Goal: Contribute content

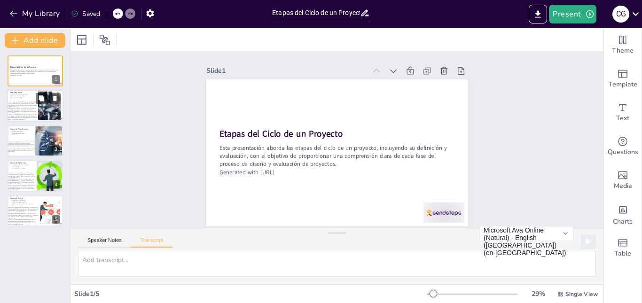
scroll to position [4, 0]
click at [33, 98] on p "Acta de constitución" at bounding box center [22, 98] width 25 height 2
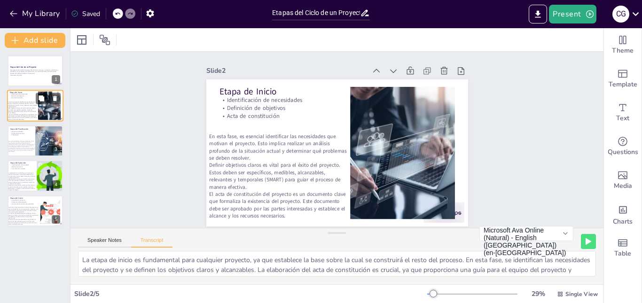
scroll to position [0, 0]
click at [24, 150] on p "Un presupuesto bien elaborado es esencial para controlar los costos del proyect…" at bounding box center [22, 150] width 28 height 5
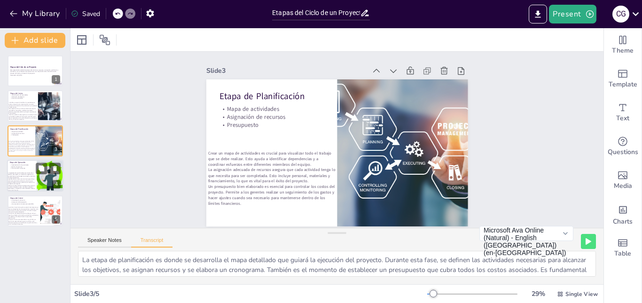
click at [24, 171] on div at bounding box center [35, 176] width 56 height 32
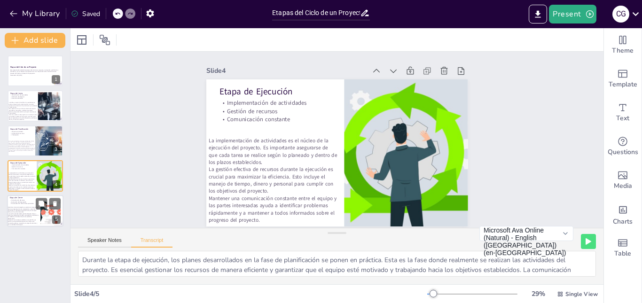
click at [24, 205] on p "Documentación de lecciones aprendidas" at bounding box center [22, 204] width 25 height 2
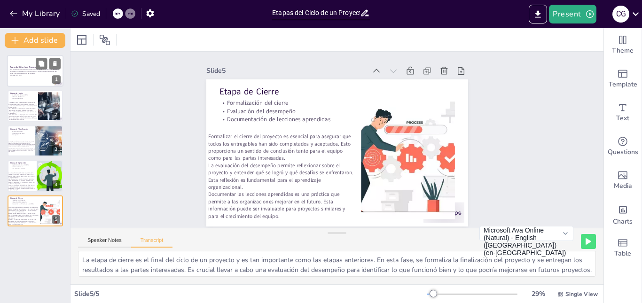
drag, startPoint x: 5, startPoint y: 71, endPoint x: 18, endPoint y: 74, distance: 13.4
click at [18, 74] on div "Etapas del Ciclo de un Proyecto Esta presentación aborda las etapas del ciclo d…" at bounding box center [35, 140] width 70 height 171
click at [18, 74] on p "Generated with [URL]" at bounding box center [35, 75] width 51 height 2
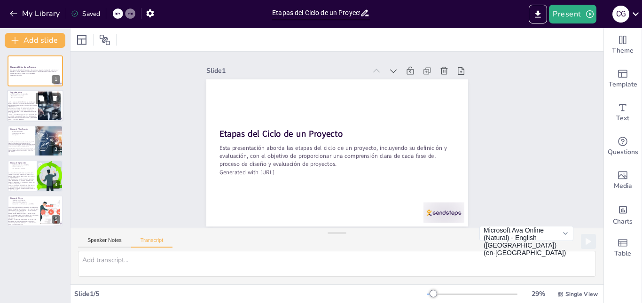
click at [36, 107] on p "En esta fase, es esencial identificar las necesidades que motivan el proyecto. …" at bounding box center [23, 105] width 30 height 6
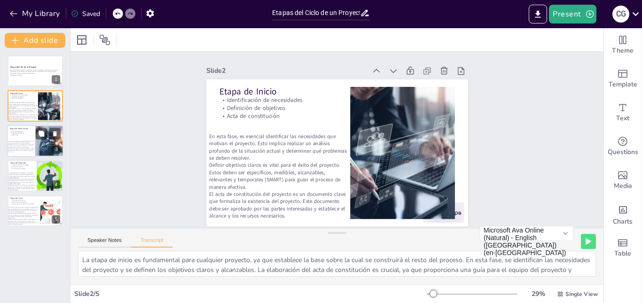
click at [9, 134] on div at bounding box center [35, 141] width 56 height 32
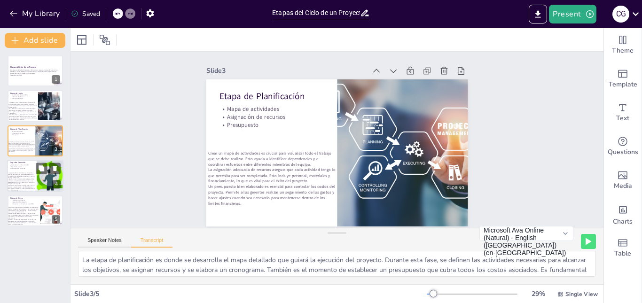
click at [29, 176] on p "La implementación de actividades es el núcleo de la ejecución del proyecto. Es …" at bounding box center [22, 176] width 28 height 6
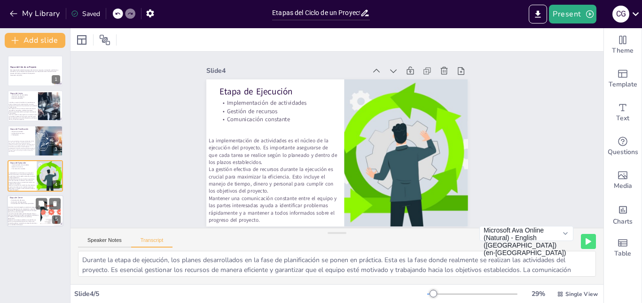
click at [12, 217] on p "La evaluación del desempeño permite reflexionar sobre el proyecto y entender qu…" at bounding box center [24, 216] width 32 height 6
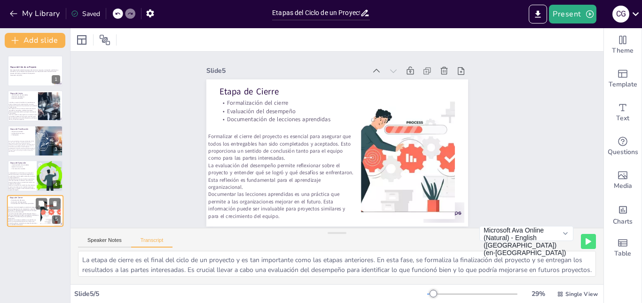
scroll to position [4, 0]
click at [169, 206] on div "Slide 1 Etapas del Ciclo de un Proyecto Esta presentación aborda las etapas del…" at bounding box center [337, 140] width 533 height 176
click at [560, 241] on button "Microsoft Ava Online (Natural) - English ([GEOGRAPHIC_DATA]) (en-[GEOGRAPHIC_DA…" at bounding box center [527, 233] width 94 height 15
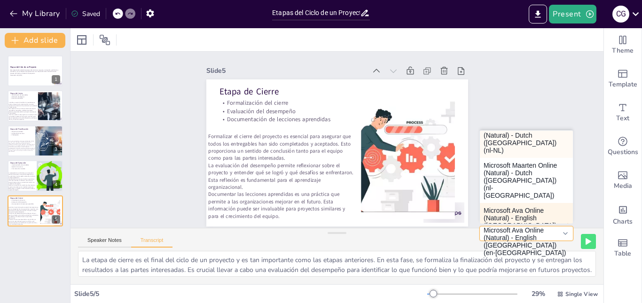
scroll to position [57, 0]
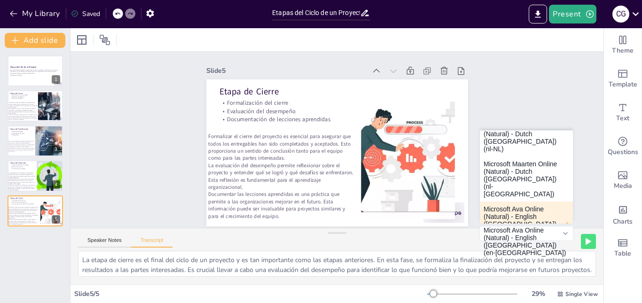
click at [529, 202] on button "Microsoft Ava Online (Natural) - English ([GEOGRAPHIC_DATA]) (en-[GEOGRAPHIC_DA…" at bounding box center [526, 224] width 93 height 45
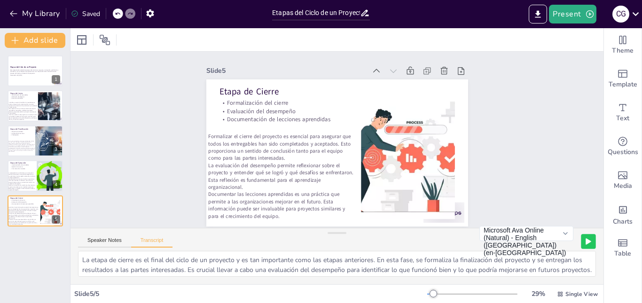
click at [585, 243] on button at bounding box center [588, 241] width 15 height 15
click at [566, 246] on button at bounding box center [570, 241] width 15 height 15
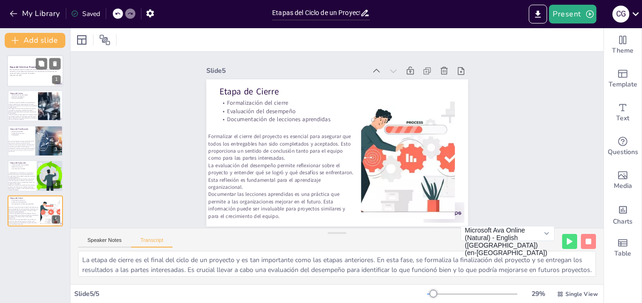
click at [32, 75] on p "Generated with [URL]" at bounding box center [35, 75] width 51 height 2
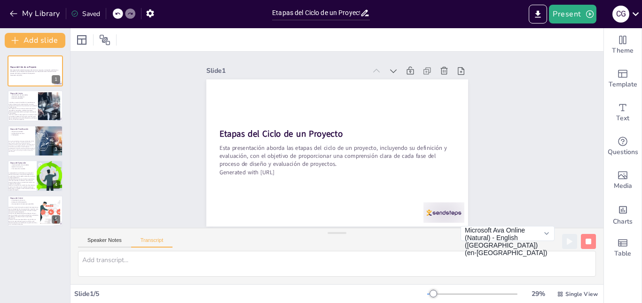
scroll to position [4, 0]
click at [12, 16] on icon "button" at bounding box center [13, 14] width 7 height 6
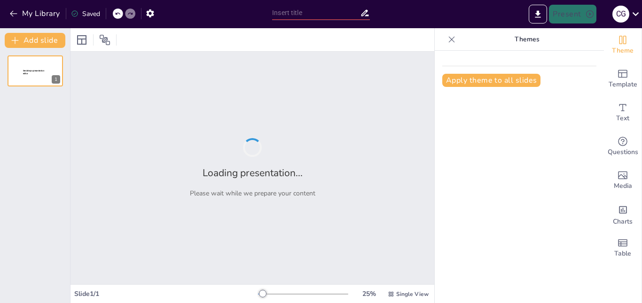
type input "Etapas del Ciclo de un Proyecto: Definición y Evaluación"
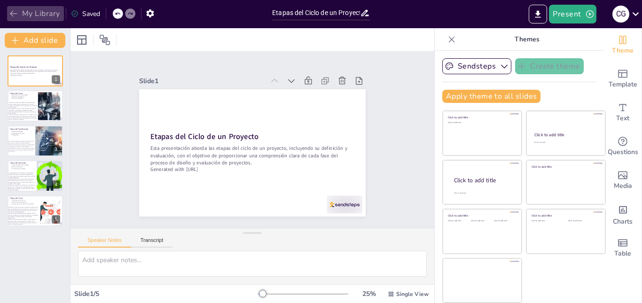
click at [10, 14] on icon "button" at bounding box center [13, 13] width 9 height 9
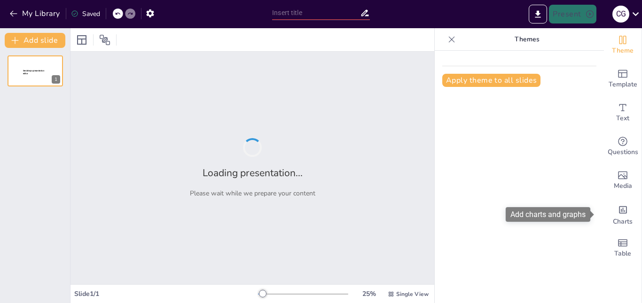
type input "Etapas del Ciclo de un Proyecto: Definición y Evaluación"
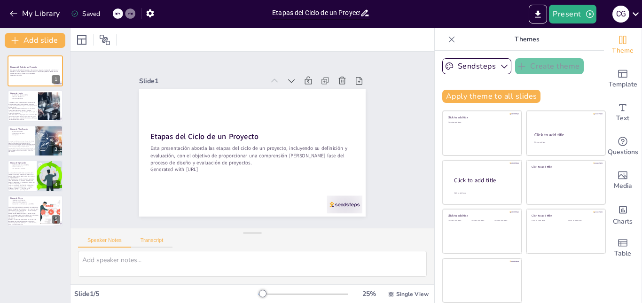
click at [159, 242] on button "Transcript" at bounding box center [152, 243] width 42 height 10
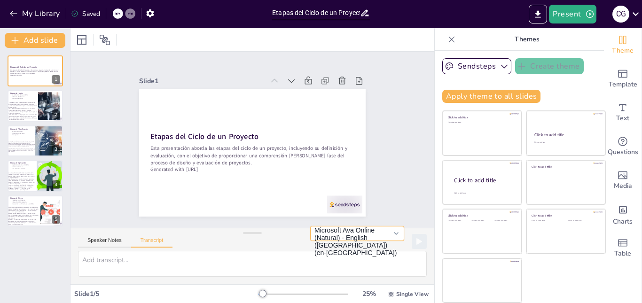
click at [395, 238] on button "Microsoft Ava Online (Natural) - English ([GEOGRAPHIC_DATA]) (en-[GEOGRAPHIC_DA…" at bounding box center [357, 233] width 94 height 15
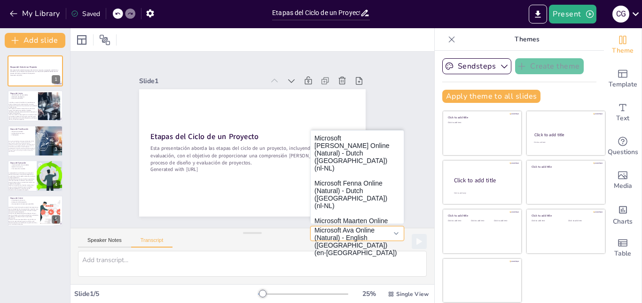
click at [395, 238] on button "Microsoft Ava Online (Natural) - English ([GEOGRAPHIC_DATA]) (en-[GEOGRAPHIC_DA…" at bounding box center [357, 233] width 94 height 15
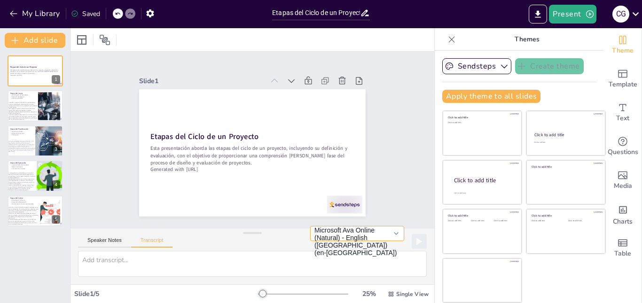
click at [395, 238] on button "Microsoft Ava Online (Natural) - English ([GEOGRAPHIC_DATA]) (en-[GEOGRAPHIC_DA…" at bounding box center [357, 233] width 94 height 15
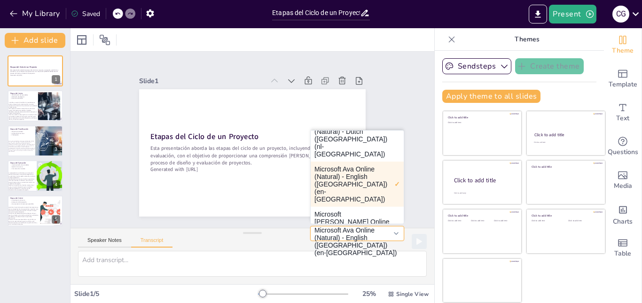
scroll to position [97, 0]
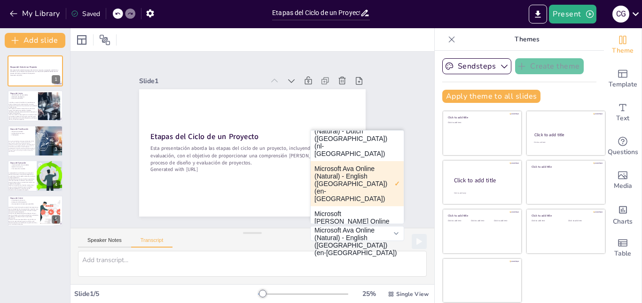
click at [355, 161] on button "Microsoft Ava Online (Natural) - English ([GEOGRAPHIC_DATA]) (en-[GEOGRAPHIC_DA…" at bounding box center [357, 183] width 93 height 45
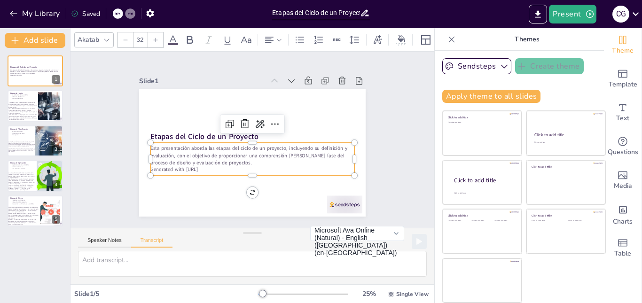
click at [266, 147] on p "Esta presentación aborda las etapas del ciclo de un proyecto, incluyendo su def…" at bounding box center [249, 155] width 204 height 63
click at [326, 34] on icon at bounding box center [327, 38] width 8 height 9
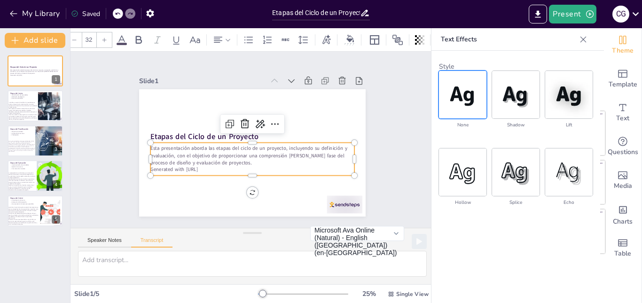
scroll to position [0, 0]
click at [180, 53] on div "Slide 1 Etapas del Ciclo de un Proyecto Esta presentación aborda las etapas del…" at bounding box center [253, 140] width 380 height 214
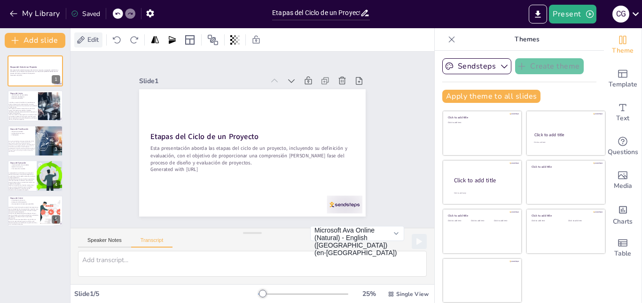
click at [94, 38] on span "Edit" at bounding box center [93, 39] width 15 height 9
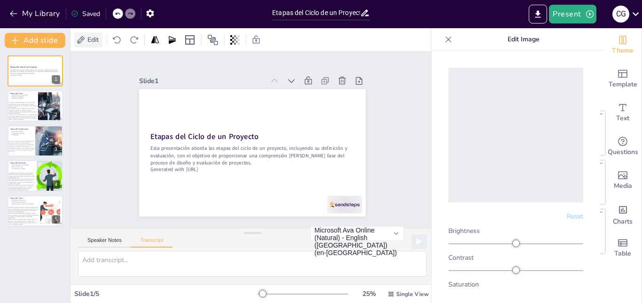
click at [94, 38] on span "Edit" at bounding box center [93, 39] width 15 height 9
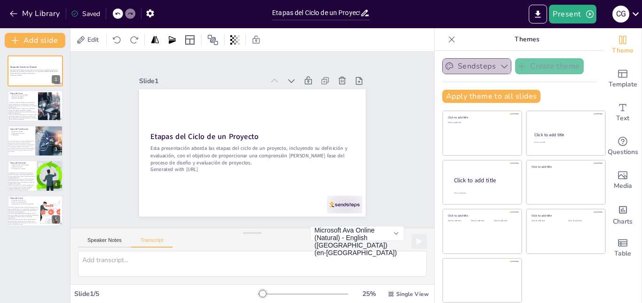
click at [490, 72] on button "Sendsteps" at bounding box center [477, 66] width 69 height 16
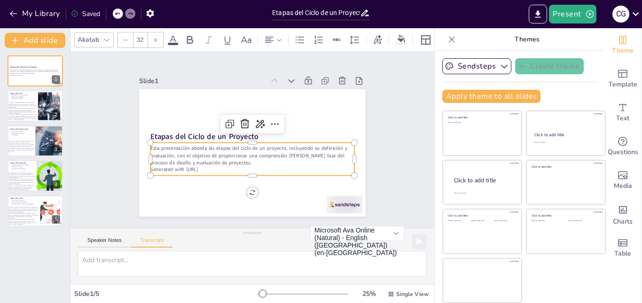
click at [230, 169] on p "Generated with [URL]" at bounding box center [240, 166] width 189 height 89
click at [189, 153] on p "Esta presentación aborda las etapas del ciclo de un proyecto, incluyendo su def…" at bounding box center [246, 154] width 195 height 102
click at [189, 153] on p "Esta presentación aborda las etapas del ciclo de un proyecto, incluyendo su def…" at bounding box center [249, 155] width 204 height 63
click at [213, 164] on p "Generated with [URL]" at bounding box center [246, 168] width 201 height 49
click at [213, 164] on p "Generated with [URL]" at bounding box center [240, 166] width 189 height 89
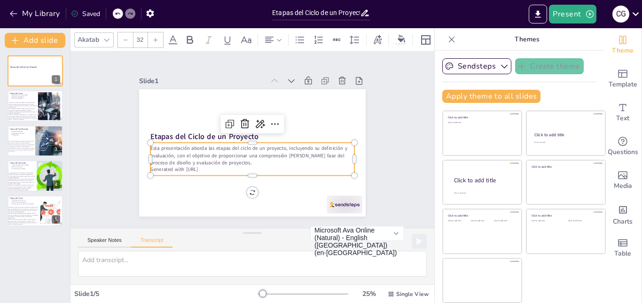
click at [213, 164] on p "Generated with [URL]" at bounding box center [246, 168] width 201 height 49
click at [213, 164] on p "Generated with [URL]" at bounding box center [250, 169] width 204 height 28
click at [213, 164] on p "Generated with [URL]" at bounding box center [246, 168] width 201 height 49
drag, startPoint x: 213, startPoint y: 164, endPoint x: 141, endPoint y: 143, distance: 74.4
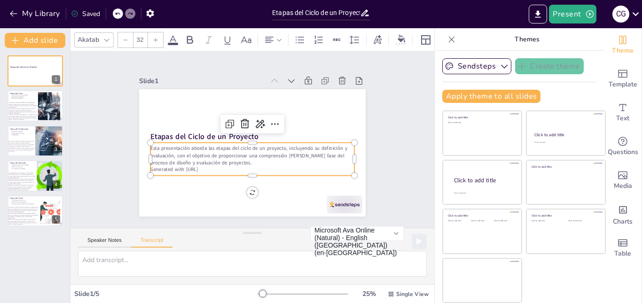
click at [141, 143] on div "Etapas del Ciclo de un Proyecto Esta presentación aborda las etapas del ciclo d…" at bounding box center [250, 153] width 248 height 172
copy div "Esta presentación aborda las etapas del ciclo de un proyecto, incluyendo su def…"
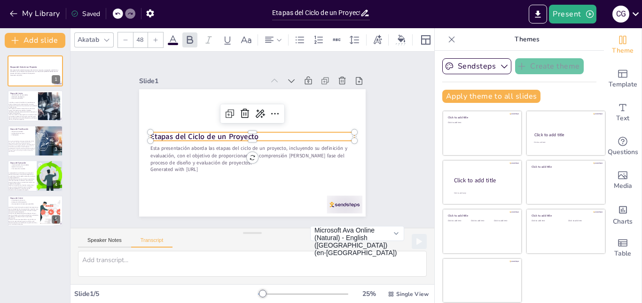
click at [202, 133] on strong "Etapas del Ciclo de un Proyecto" at bounding box center [206, 127] width 108 height 32
click at [202, 133] on strong "Etapas del Ciclo de un Proyecto" at bounding box center [218, 105] width 87 height 80
click at [247, 133] on strong "Etapas del Ciclo de un Proyecto" at bounding box center [287, 106] width 80 height 87
click at [202, 133] on strong "Etapas del Ciclo de un Proyecto" at bounding box center [205, 132] width 109 height 22
click at [202, 133] on strong "Etapas del Ciclo de un Proyecto" at bounding box center [208, 122] width 106 height 43
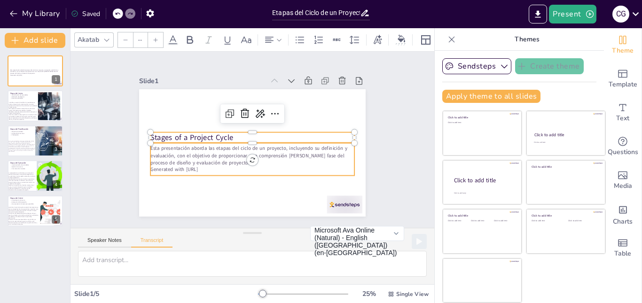
type input "32"
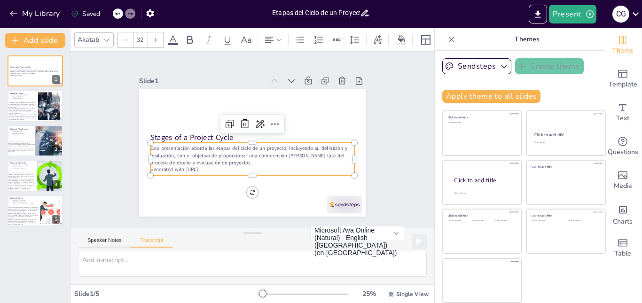
click at [201, 164] on p "Generated with [URL]" at bounding box center [240, 166] width 189 height 89
click at [254, 161] on p "Esta presentación aborda las etapas del ciclo de un proyecto, incluyendo su def…" at bounding box center [249, 155] width 204 height 63
click at [254, 161] on p "Esta presentación aborda las etapas del ciclo de un proyecto, incluyendo su def…" at bounding box center [248, 154] width 200 height 83
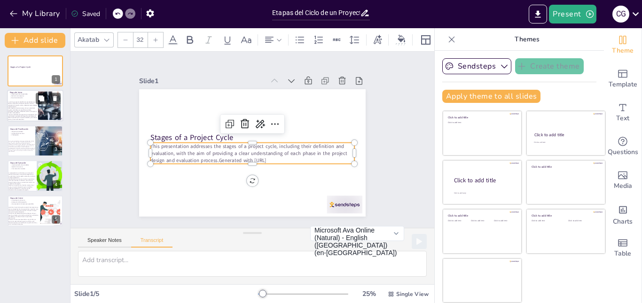
click at [31, 93] on p "Etapa de Inicio" at bounding box center [22, 93] width 25 height 3
type textarea "La etapa de inicio es fundamental para cualquier proyecto, ya que establece la …"
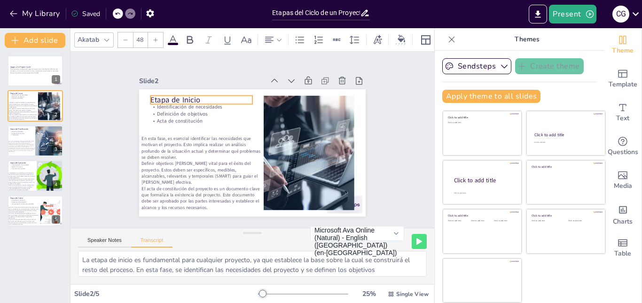
click at [188, 95] on p "Etapa de Inicio" at bounding box center [222, 82] width 97 height 51
click at [221, 95] on p "Etapa de Inicio" at bounding box center [255, 75] width 69 height 89
click at [188, 95] on p "Etapa de Inicio" at bounding box center [216, 85] width 100 height 41
click at [188, 95] on p "Etapa de Inicio" at bounding box center [211, 90] width 102 height 32
click at [176, 114] on p "Definición de objetivos" at bounding box center [211, 99] width 99 height 38
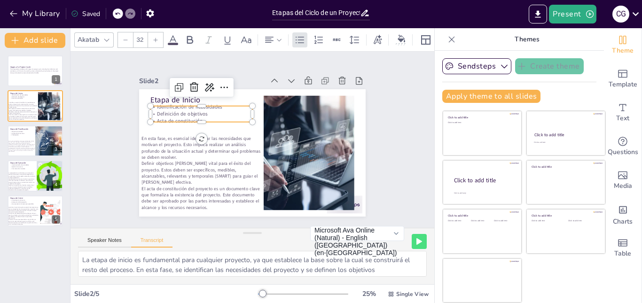
click at [176, 114] on p "Definición de objetivos" at bounding box center [208, 104] width 101 height 28
click at [176, 114] on p "Definición de objetivos" at bounding box center [216, 96] width 96 height 48
click at [176, 114] on p "Definición de objetivos" at bounding box center [208, 104] width 101 height 28
click at [203, 117] on p "Acta de constitución" at bounding box center [206, 111] width 101 height 28
drag, startPoint x: 203, startPoint y: 117, endPoint x: 147, endPoint y: 105, distance: 57.6
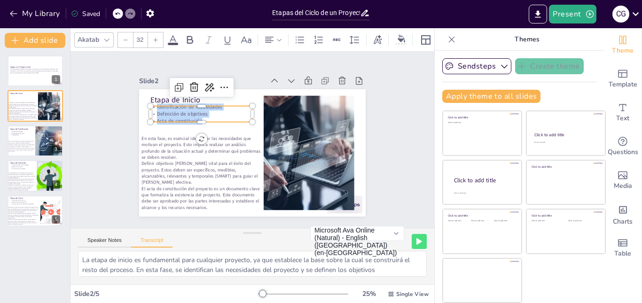
click at [147, 105] on div "Etapa de Inicio En esta fase, es esencial identificar las necesidades que motiv…" at bounding box center [250, 153] width 248 height 172
copy div "Identificación de necesidades Definición de objetivos Acta de constitución"
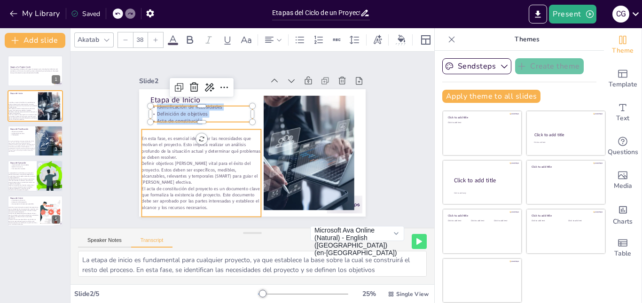
click at [217, 182] on p "El acta de constitución del proyecto es un documento clave que formaliza la exi…" at bounding box center [176, 125] width 81 height 116
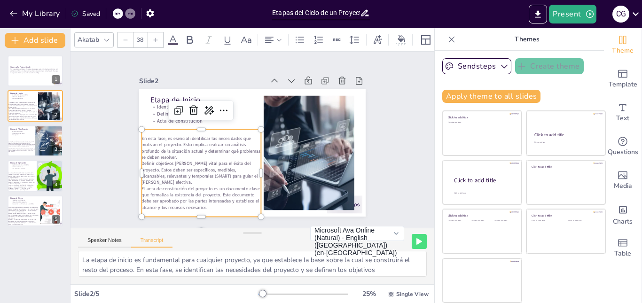
click at [216, 204] on p "El acta de constitución del proyecto es un documento clave que formaliza la exi…" at bounding box center [185, 180] width 121 height 61
click at [216, 204] on p "El acta de constitución del proyecto es un documento clave que formaliza la exi…" at bounding box center [182, 172] width 119 height 71
click at [216, 204] on p "El acta de constitución del proyecto es un documento clave que formaliza la exi…" at bounding box center [190, 186] width 122 height 49
click at [216, 204] on p "El acta de constitución del proyecto es un documento clave que formaliza la exi…" at bounding box center [182, 172] width 119 height 71
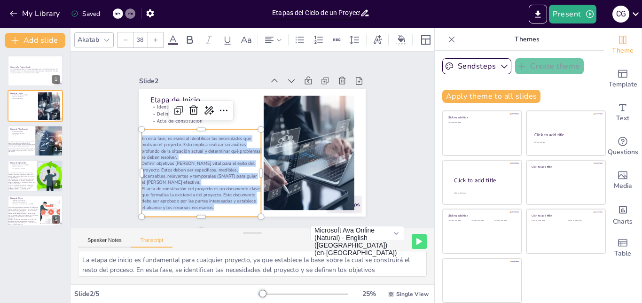
drag, startPoint x: 216, startPoint y: 204, endPoint x: 121, endPoint y: 127, distance: 122.7
click at [121, 127] on div "Slide 1 Stages of a Project Cycle This presentation addresses the stages of a p…" at bounding box center [252, 140] width 313 height 233
copy div "En esta fase, es esencial identificar las necesidades que motivan el proyecto. …"
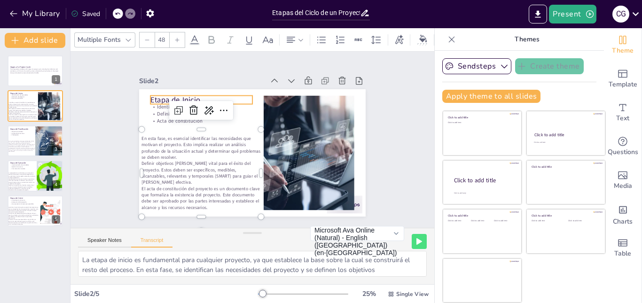
click at [188, 96] on p "Etapa de Inicio" at bounding box center [211, 90] width 102 height 32
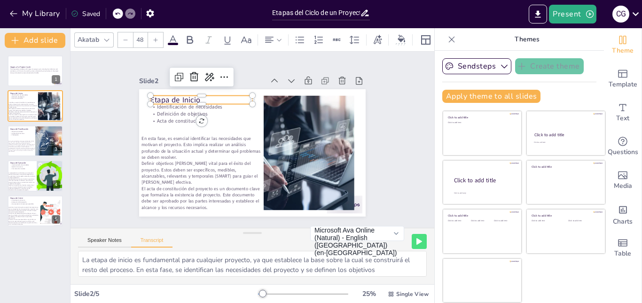
click at [188, 96] on p "Etapa de Inicio" at bounding box center [216, 85] width 100 height 41
click at [188, 96] on p "Etapa de Inicio" at bounding box center [229, 80] width 94 height 60
click at [188, 96] on p "Etapa de Inicio" at bounding box center [206, 94] width 103 height 21
click at [178, 105] on div at bounding box center [223, 88] width 92 height 57
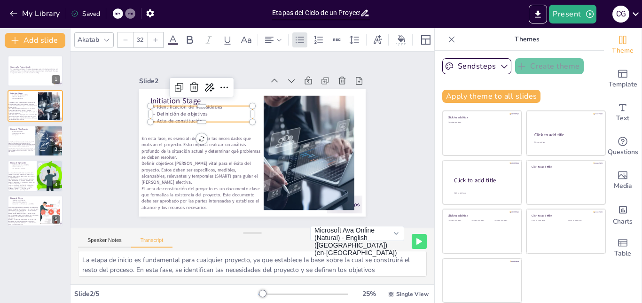
click at [174, 114] on p "Acta de constitución" at bounding box center [209, 106] width 99 height 38
click at [203, 113] on p "Definición de objetivos" at bounding box center [216, 96] width 96 height 48
click at [274, 113] on p "Definición de objetivos" at bounding box center [293, 99] width 38 height 99
click at [203, 113] on p "Definición de objetivos" at bounding box center [231, 86] width 80 height 73
click at [203, 113] on p "Definición de objetivos" at bounding box center [216, 96] width 96 height 48
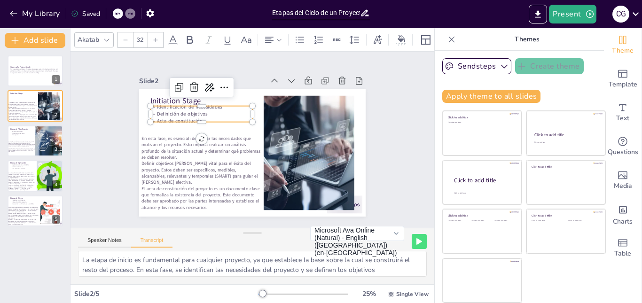
click at [207, 114] on p "Definición de objetivos" at bounding box center [208, 104] width 101 height 28
click at [214, 116] on p "Acta de constitución" at bounding box center [209, 106] width 99 height 38
drag, startPoint x: 214, startPoint y: 116, endPoint x: 141, endPoint y: 109, distance: 74.1
click at [141, 109] on div "Initiation Stage En esta fase, es esencial identificar las necesidades que moti…" at bounding box center [252, 152] width 227 height 127
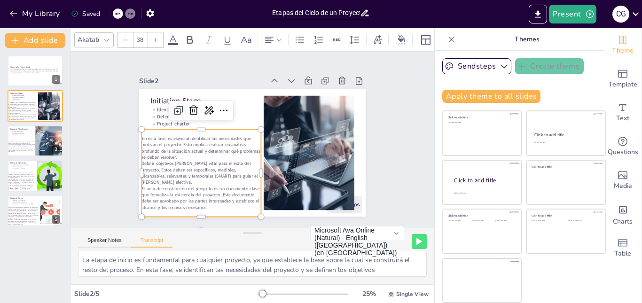
click at [182, 163] on p "Definir objetivos claros es vital para el éxito del proyecto. Estos deben ser e…" at bounding box center [192, 149] width 119 height 71
click at [203, 203] on p "El acta de constitución del proyecto es un documento clave que formaliza la exi…" at bounding box center [185, 179] width 121 height 61
click at [203, 203] on p "El acta de constitución del proyecto es un documento clave que formaliza la exi…" at bounding box center [195, 193] width 121 height 38
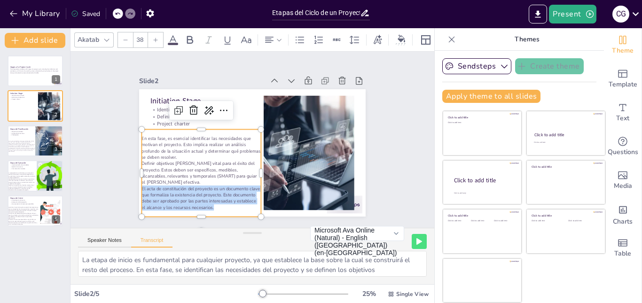
click at [203, 203] on p "El acta de constitución del proyecto es un documento clave que formaliza la exi…" at bounding box center [185, 179] width 121 height 61
click at [217, 210] on div "En esta fase, es esencial identificar las necesidades que motivan el proyecto. …" at bounding box center [194, 156] width 140 height 120
click at [214, 206] on p "El acta de constitución del proyecto es un documento clave que formaliza la exi…" at bounding box center [190, 186] width 122 height 49
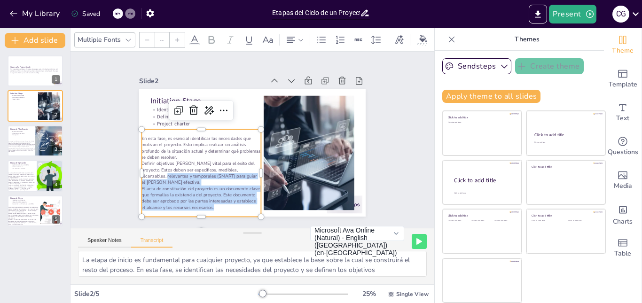
type input "38"
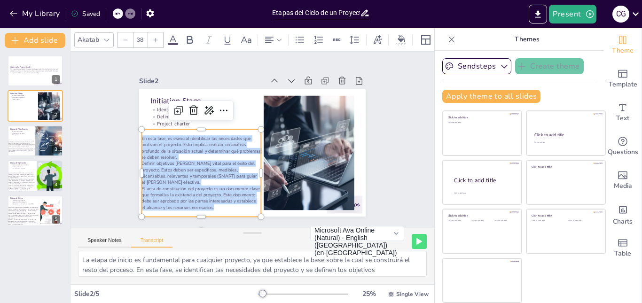
drag, startPoint x: 214, startPoint y: 206, endPoint x: 134, endPoint y: 136, distance: 106.6
click at [134, 136] on div "Initiation Stage Identification of needs Definition of objectives Project chart…" at bounding box center [248, 152] width 255 height 191
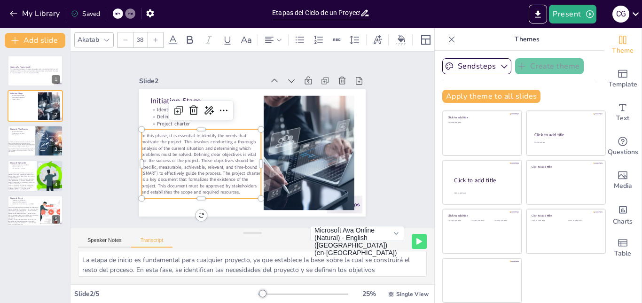
click at [106, 180] on div "Slide 1 Stages of a Project Cycle This presentation addresses the stages of a p…" at bounding box center [252, 140] width 305 height 208
click at [181, 176] on p "In this phase, it is essential to identify the needs that motivate the project.…" at bounding box center [196, 141] width 135 height 106
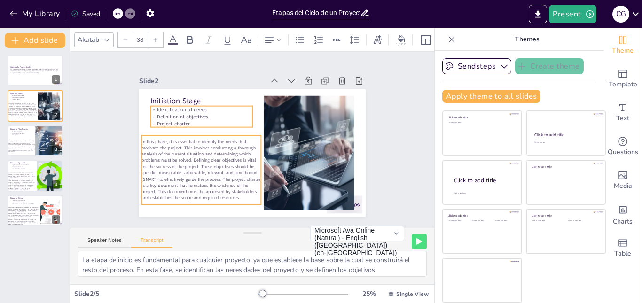
type input "32"
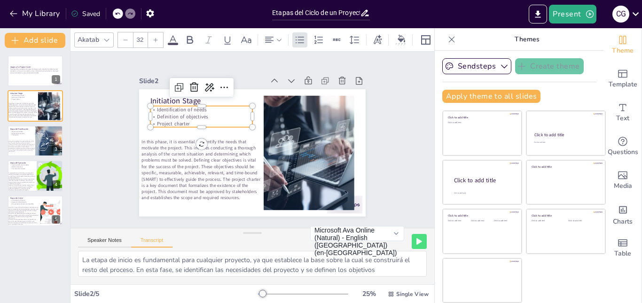
click at [202, 121] on p "Project charter" at bounding box center [206, 113] width 101 height 28
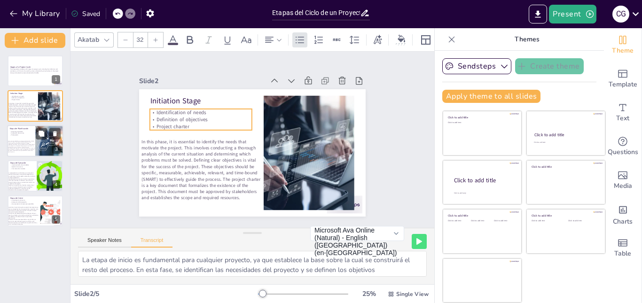
click at [17, 148] on p "Un presupuesto bien elaborado es esencial para controlar los costos del proyect…" at bounding box center [22, 150] width 28 height 5
type textarea "La etapa de planificación es donde se desarrolla el mapa detallado que guiará l…"
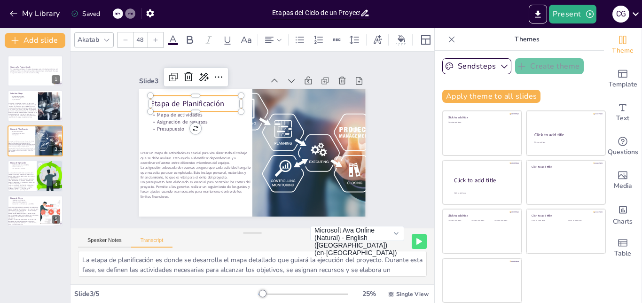
click at [183, 99] on p "Etapa de Planificación" at bounding box center [199, 98] width 91 height 20
click at [183, 99] on p "Etapa de Planificación" at bounding box center [209, 88] width 89 height 38
click at [168, 123] on p "Presupuesto" at bounding box center [209, 101] width 82 height 51
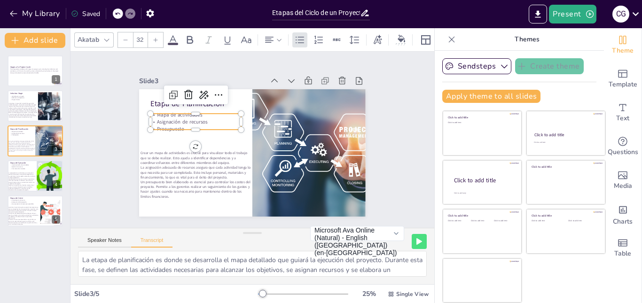
click at [166, 123] on p "Presupuesto" at bounding box center [202, 112] width 88 height 35
drag, startPoint x: 177, startPoint y: 124, endPoint x: 142, endPoint y: 108, distance: 38.9
click at [142, 108] on div "Etapa de Planificación Crear un mapa de actividades es crucial para visualizar …" at bounding box center [250, 153] width 248 height 172
copy div "Mapa de actividades Asignación de recursos Presupuesto"
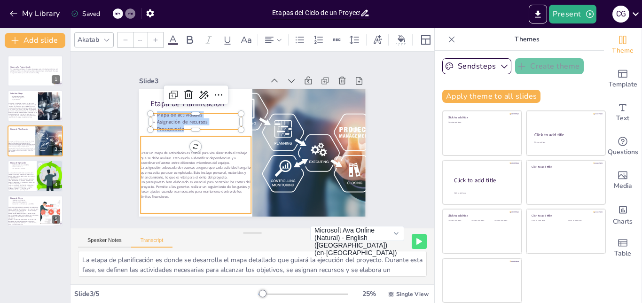
click at [181, 174] on p "La asignación adecuada de recursos asegura que cada actividad tenga lo que nece…" at bounding box center [189, 153] width 110 height 48
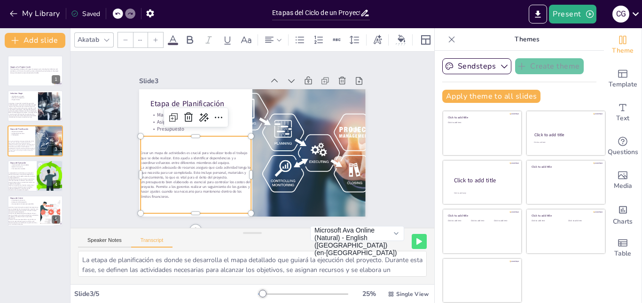
click at [166, 195] on p "Un presupuesto bien elaborado es esencial para controlar los costos del proyect…" at bounding box center [187, 177] width 112 height 42
click at [166, 168] on p "Un presupuesto bien elaborado es esencial para controlar los costos del proyect…" at bounding box center [181, 115] width 72 height 105
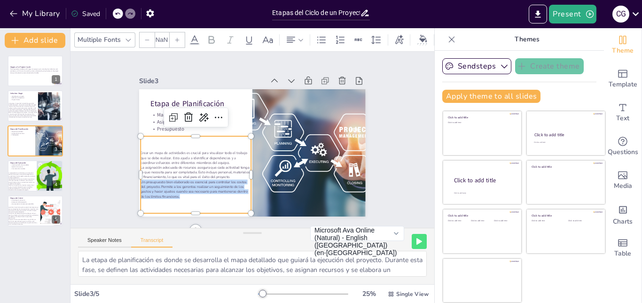
click at [166, 195] on p "Un presupuesto bien elaborado es esencial para controlar los costos del proyect…" at bounding box center [187, 177] width 112 height 42
click at [181, 198] on div "Crear un mapa de actividades es crucial para visualizar todo el trabajo que se …" at bounding box center [190, 162] width 124 height 98
click at [175, 191] on p "Un presupuesto bien elaborado es esencial para controlar los costos del proyect…" at bounding box center [183, 169] width 111 height 52
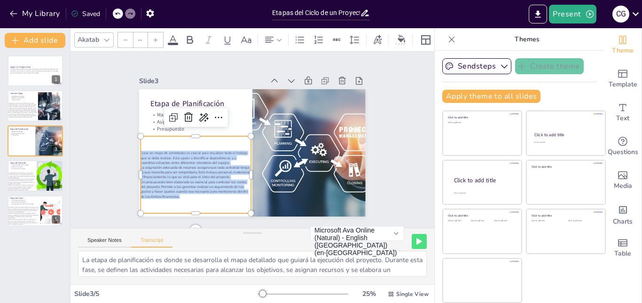
drag, startPoint x: 178, startPoint y: 195, endPoint x: 97, endPoint y: 143, distance: 96.3
click at [97, 143] on div "Slide 1 Stages of a Project Cycle This presentation addresses the stages of a p…" at bounding box center [252, 140] width 401 height 280
copy div "Crear un mapa de actividades es crucial para visualizar todo el trabajo que se …"
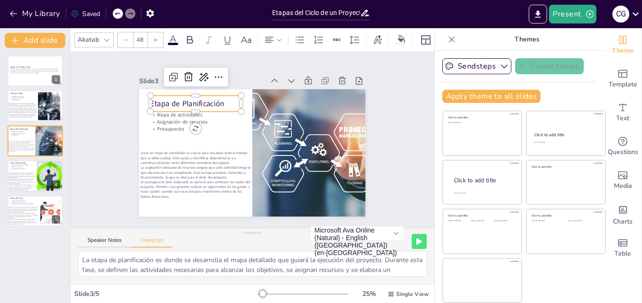
click at [204, 101] on p "Etapa de Planificación" at bounding box center [215, 84] width 87 height 47
click at [204, 101] on p "Etapa de Planificación" at bounding box center [209, 88] width 89 height 38
click at [204, 101] on p "Etapa de Planificación" at bounding box center [235, 75] width 74 height 69
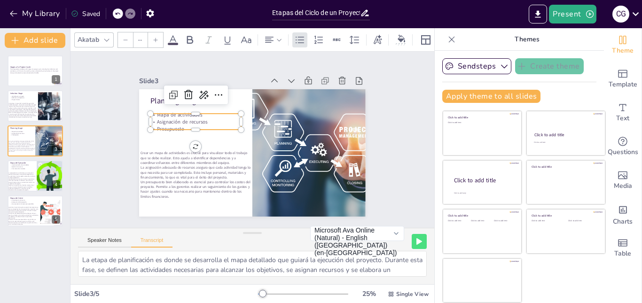
type input "32"
click at [174, 119] on p "Asignación de recursos" at bounding box center [201, 111] width 90 height 26
click at [174, 119] on p "Asignación de recursos" at bounding box center [213, 95] width 82 height 51
click at [195, 119] on p "Resource allocation Budget" at bounding box center [211, 97] width 82 height 51
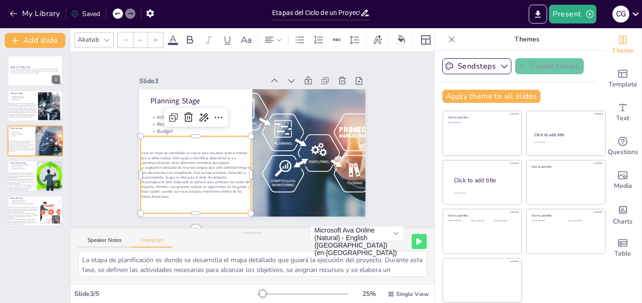
click at [175, 181] on p "Un presupuesto bien elaborado es esencial para controlar los costos del proyect…" at bounding box center [187, 177] width 112 height 42
click at [185, 157] on p "Crear un mapa de actividades es crucial para visualizar todo el trabajo que se …" at bounding box center [193, 145] width 111 height 37
click at [185, 157] on p "Crear un mapa de actividades es crucial para visualizar todo el trabajo que se …" at bounding box center [193, 133] width 107 height 58
click at [185, 154] on p "Crear un mapa de actividades es crucial para visualizar todo el trabajo que se …" at bounding box center [204, 105] width 77 height 98
click at [185, 157] on p "Crear un mapa de actividades es crucial para visualizar todo el trabajo que se …" at bounding box center [198, 115] width 92 height 85
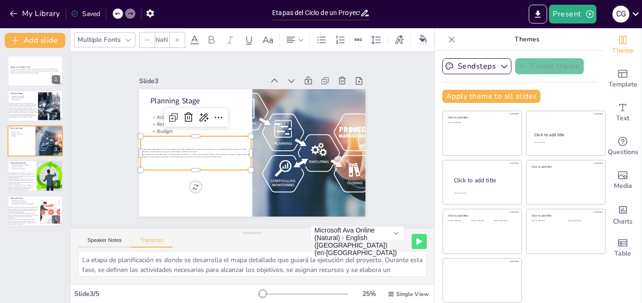
click at [181, 153] on p "Un presupuesto bien elaborado es esencial para controlar los costos del proyect…" at bounding box center [193, 144] width 109 height 28
click at [181, 153] on p "Un presupuesto bien elaborado es esencial para controlar los costos del proyect…" at bounding box center [194, 131] width 103 height 49
click at [181, 153] on p "Un presupuesto bien elaborado es esencial para controlar los costos del proyect…" at bounding box center [194, 137] width 106 height 39
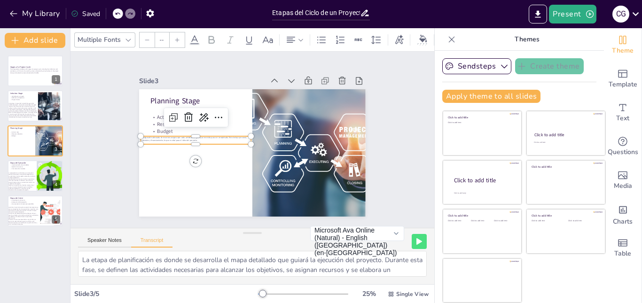
click at [197, 138] on p "La asignación adecuada de recursos asegura que cada actividad tenga lo que nece…" at bounding box center [201, 116] width 103 height 50
click at [197, 138] on p "La asignación adecuada de recursos asegura que cada actividad tenga lo que nece…" at bounding box center [197, 127] width 109 height 28
click at [197, 138] on p "La asignación adecuada de recursos asegura que cada actividad tenga lo que nece…" at bounding box center [199, 121] width 106 height 39
type input "--"
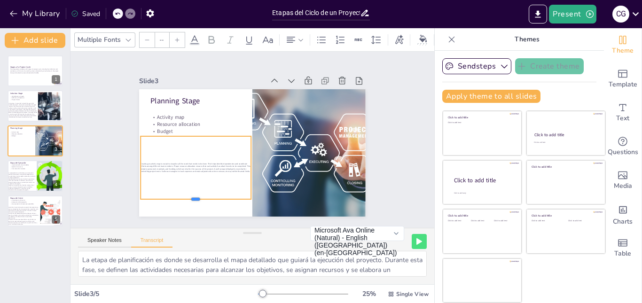
drag, startPoint x: 189, startPoint y: 143, endPoint x: 187, endPoint y: 196, distance: 52.7
click at [187, 196] on div at bounding box center [184, 190] width 110 height 30
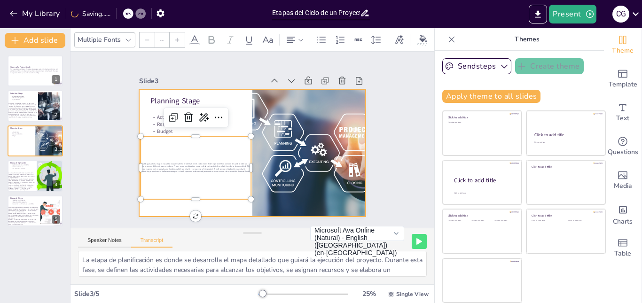
click at [217, 210] on div at bounding box center [250, 153] width 248 height 172
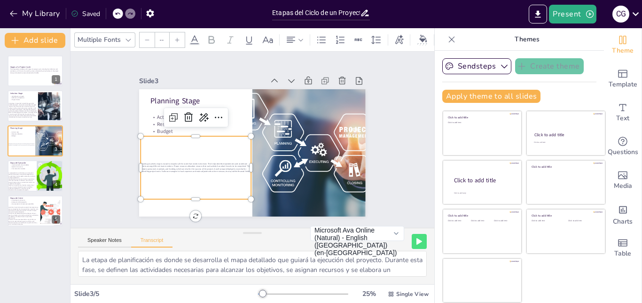
click at [214, 171] on div "Creating an activity map is crucial to visualize all the work that needs to be …" at bounding box center [191, 155] width 121 height 85
click at [177, 39] on div at bounding box center [177, 39] width 15 height 15
type input "NaN"
click at [177, 39] on div at bounding box center [177, 39] width 15 height 15
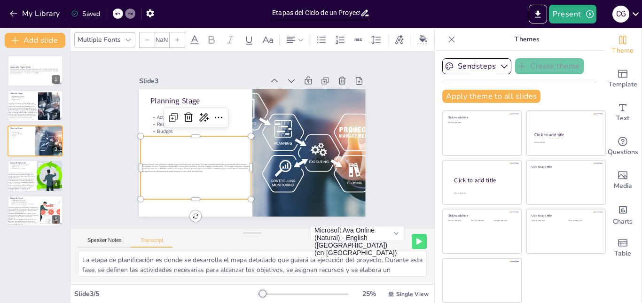
click at [177, 39] on div at bounding box center [177, 39] width 15 height 15
drag, startPoint x: 177, startPoint y: 39, endPoint x: 209, endPoint y: 171, distance: 135.9
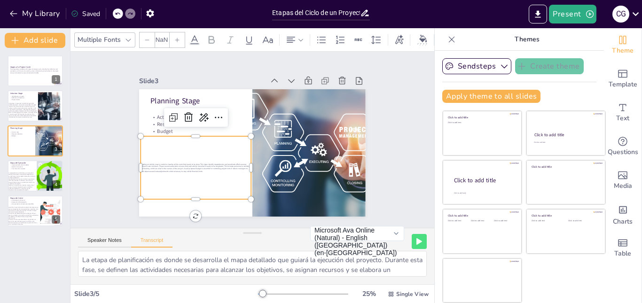
click at [209, 171] on div "Multiple Fonts NaN Slide 1 Stages of a Project Cycle This presentation addresse…" at bounding box center [253, 165] width 364 height 275
click at [209, 171] on div "Creating an activity map is crucial to visualize all the work that needs to be …" at bounding box center [190, 149] width 124 height 94
click at [189, 134] on div "Creating an activity map is crucial to visualize all the work that needs to be …" at bounding box center [194, 117] width 120 height 124
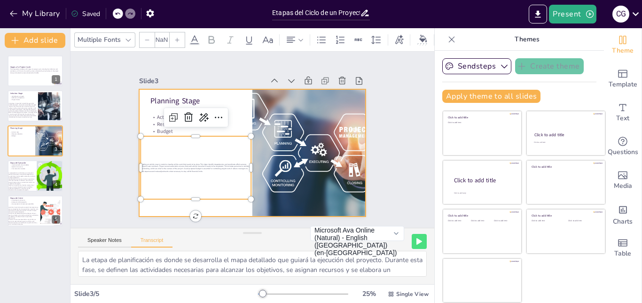
click at [208, 205] on div at bounding box center [248, 152] width 255 height 191
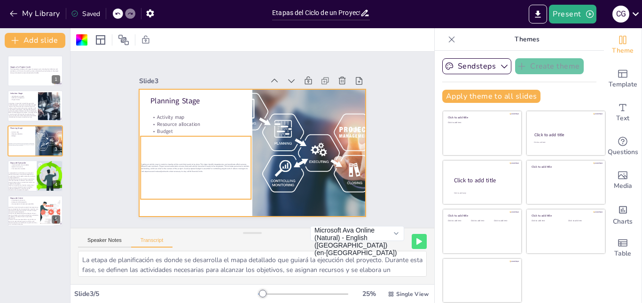
click at [193, 149] on p "Creating an activity map is crucial to visualize all the work that needs to be …" at bounding box center [208, 95] width 43 height 108
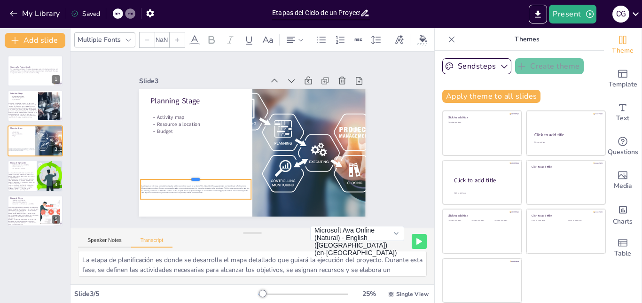
drag, startPoint x: 184, startPoint y: 133, endPoint x: 196, endPoint y: 176, distance: 44.8
click at [196, 176] on div at bounding box center [190, 163] width 110 height 30
drag, startPoint x: 244, startPoint y: 187, endPoint x: 218, endPoint y: 185, distance: 25.9
click at [208, 152] on div at bounding box center [197, 144] width 21 height 16
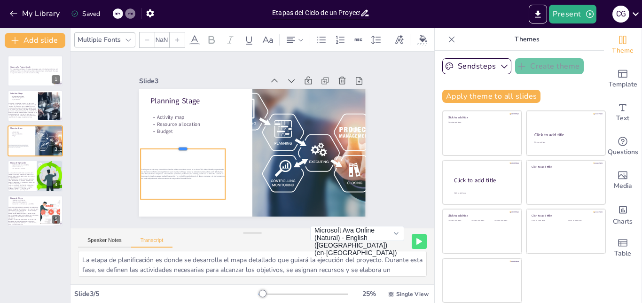
drag, startPoint x: 180, startPoint y: 175, endPoint x: 196, endPoint y: 144, distance: 34.3
click at [196, 143] on div at bounding box center [183, 131] width 84 height 25
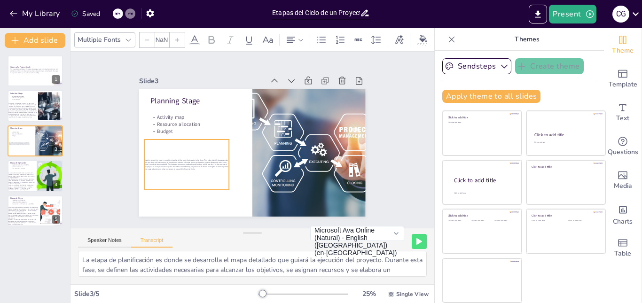
drag, startPoint x: 177, startPoint y: 146, endPoint x: 181, endPoint y: 137, distance: 10.1
click at [181, 137] on div "Creating an activity map is crucial to visualize all the work that needs to be …" at bounding box center [184, 157] width 89 height 59
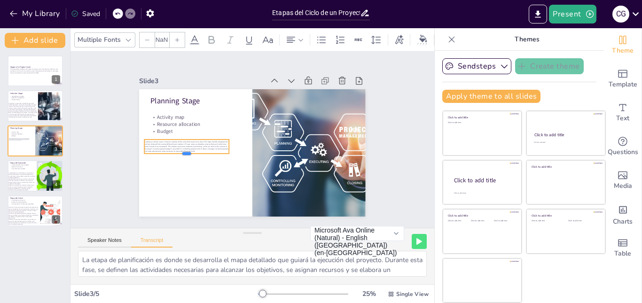
drag, startPoint x: 181, startPoint y: 187, endPoint x: 189, endPoint y: 151, distance: 37.1
click at [189, 151] on div at bounding box center [185, 143] width 84 height 25
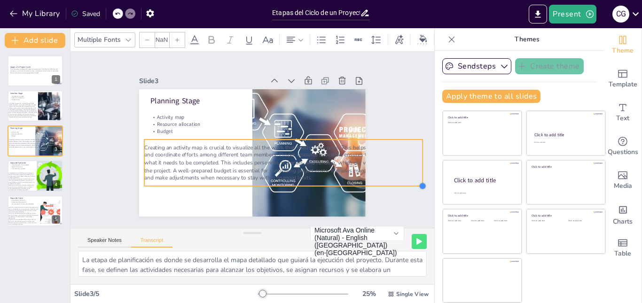
drag, startPoint x: 222, startPoint y: 150, endPoint x: 193, endPoint y: 182, distance: 43.3
click at [193, 182] on div "Planning Stage Activity map Resource allocation Budget Creating an activity map…" at bounding box center [251, 153] width 239 height 151
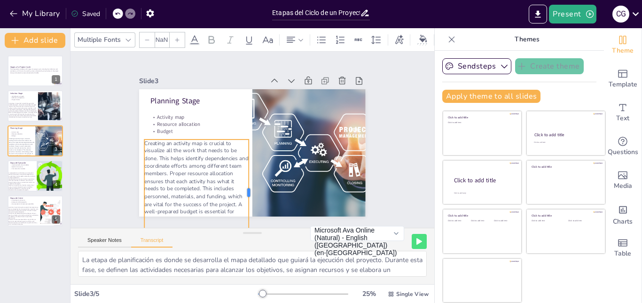
drag, startPoint x: 416, startPoint y: 159, endPoint x: 242, endPoint y: 151, distance: 174.3
click at [242, 151] on div at bounding box center [242, 192] width 30 height 106
click at [202, 159] on p "Creating an activity map is crucial to visualize all the work that needs to be …" at bounding box center [184, 169] width 132 height 134
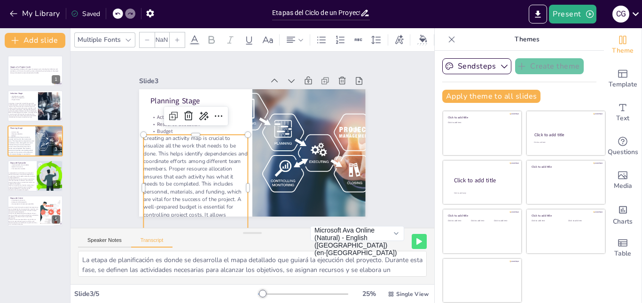
click at [146, 39] on icon at bounding box center [147, 40] width 6 height 6
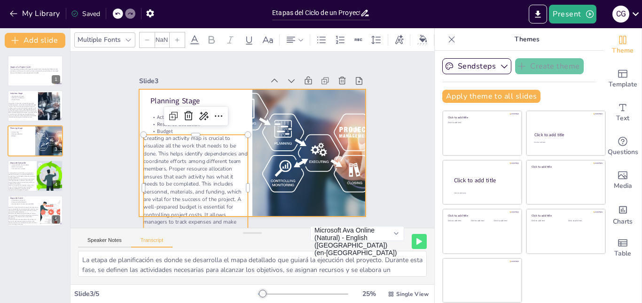
click at [235, 106] on div at bounding box center [250, 153] width 248 height 172
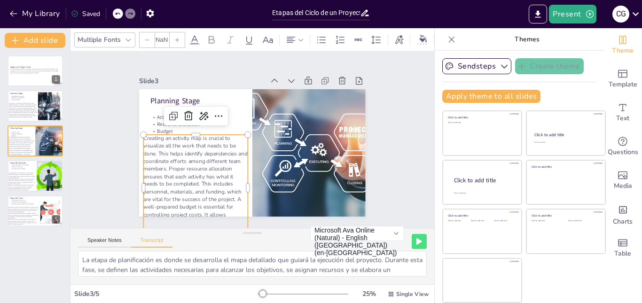
click at [211, 163] on p "Creating an activity map is crucial to visualize all the work that needs to be …" at bounding box center [184, 169] width 132 height 134
drag, startPoint x: 241, startPoint y: 130, endPoint x: 238, endPoint y: 161, distance: 31.6
click at [238, 161] on div "Planning Stage Activity map Resource allocation Budget Creating an activity map…" at bounding box center [248, 152] width 255 height 191
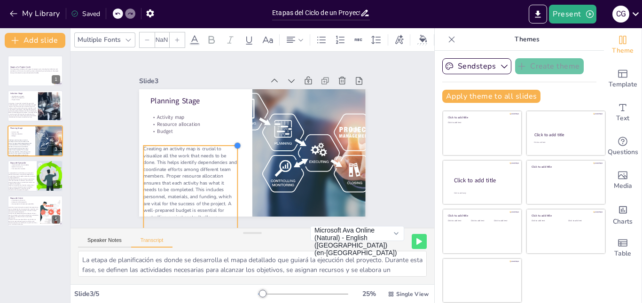
drag, startPoint x: 237, startPoint y: 136, endPoint x: 229, endPoint y: 144, distance: 11.3
click at [232, 144] on div at bounding box center [236, 140] width 9 height 9
drag, startPoint x: 201, startPoint y: 171, endPoint x: 200, endPoint y: 162, distance: 8.9
click at [200, 162] on p "Creating an activity map is crucial to visualize all the work that needs to be …" at bounding box center [179, 161] width 119 height 120
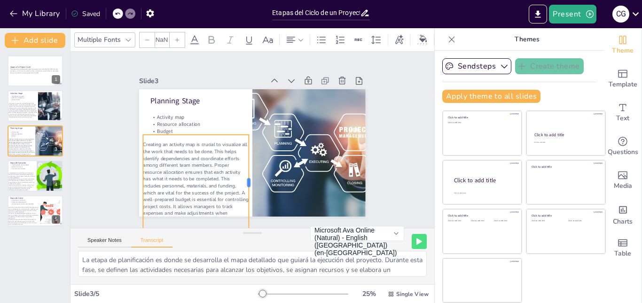
drag, startPoint x: 230, startPoint y: 179, endPoint x: 242, endPoint y: 180, distance: 11.8
click at [242, 180] on div at bounding box center [243, 181] width 27 height 95
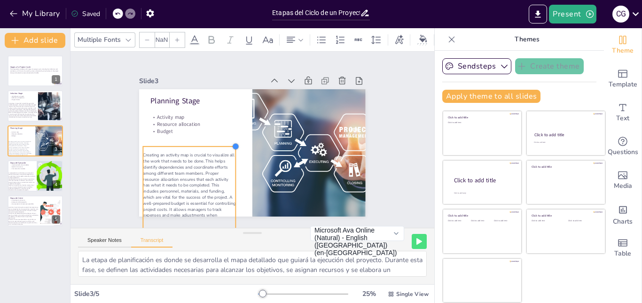
drag, startPoint x: 241, startPoint y: 132, endPoint x: 227, endPoint y: 144, distance: 19.0
click at [230, 144] on div at bounding box center [234, 143] width 9 height 9
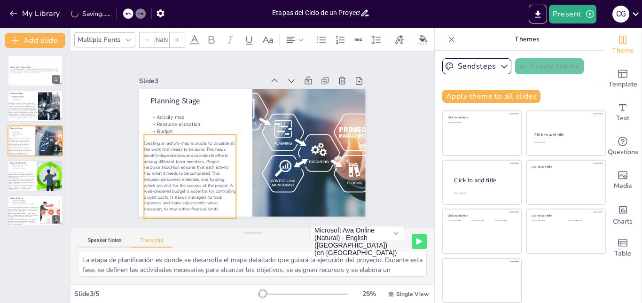
drag, startPoint x: 204, startPoint y: 164, endPoint x: 205, endPoint y: 154, distance: 9.9
click at [205, 154] on p "Creating an activity map is crucial to visualize all the work that needs to be …" at bounding box center [182, 155] width 110 height 97
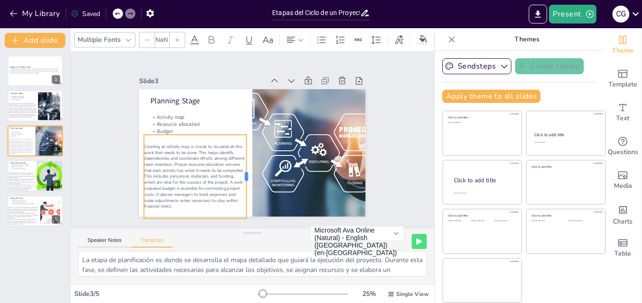
drag, startPoint x: 230, startPoint y: 171, endPoint x: 240, endPoint y: 171, distance: 10.3
click at [240, 171] on div at bounding box center [238, 174] width 33 height 82
click at [20, 171] on div at bounding box center [35, 176] width 56 height 32
type textarea "Durante la etapa de ejecución, los planes desarrollados en la fase de planifica…"
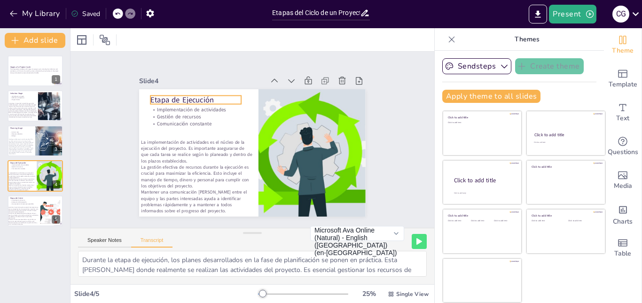
click at [178, 97] on p "Etapa de Ejecución" at bounding box center [217, 80] width 87 height 47
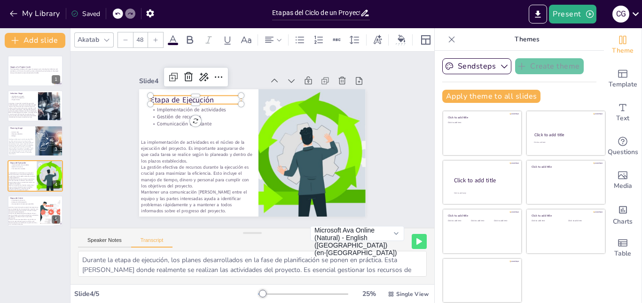
click at [178, 97] on p "Etapa de Ejecución" at bounding box center [210, 84] width 89 height 38
drag, startPoint x: 185, startPoint y: 118, endPoint x: 172, endPoint y: 117, distance: 13.7
click at [172, 117] on div "Implementación de actividades Gestión de recursos Comunicación constante La imp…" at bounding box center [245, 150] width 258 height 236
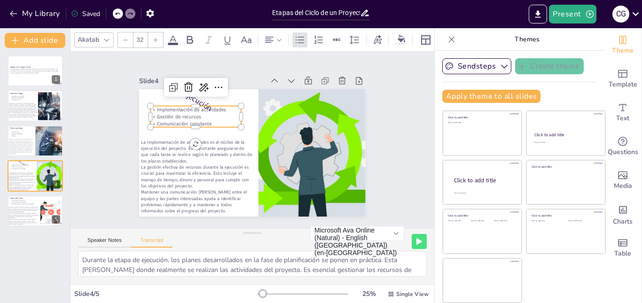
click at [208, 120] on p "Comunicación constante" at bounding box center [200, 113] width 90 height 26
click at [208, 120] on p "Comunicación constante" at bounding box center [221, 90] width 72 height 66
click at [208, 120] on p "Comunicación constante" at bounding box center [203, 107] width 88 height 35
drag, startPoint x: 208, startPoint y: 120, endPoint x: 130, endPoint y: 104, distance: 79.7
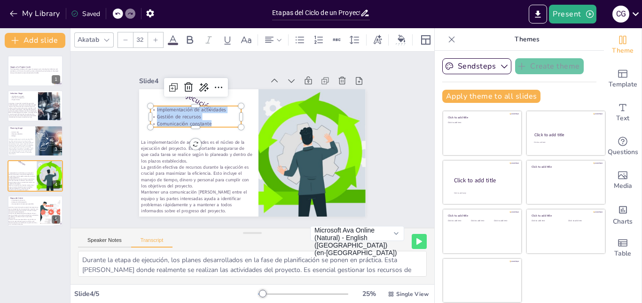
click at [130, 104] on div "Slide 1 Stages of a Project Cycle This presentation addresses the stages of a p…" at bounding box center [252, 140] width 313 height 232
copy div "Implementación de actividades Gestión de recursos Comunicación constante"
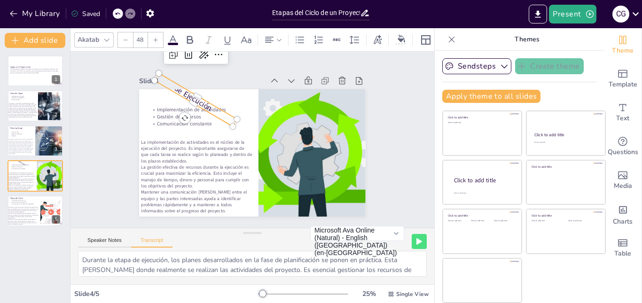
click at [190, 95] on p "Etapa de Ejecución" at bounding box center [211, 84] width 68 height 75
drag, startPoint x: 180, startPoint y: 116, endPoint x: 189, endPoint y: 116, distance: 9.4
click at [189, 116] on div "Etapa de Ejecución Implementación de actividades Gestión de recursos Comunicaci…" at bounding box center [248, 152] width 255 height 191
click at [189, 116] on div "Etapa de Ejecución Implementación de actividades Gestión de recursos Comunicaci…" at bounding box center [247, 152] width 259 height 209
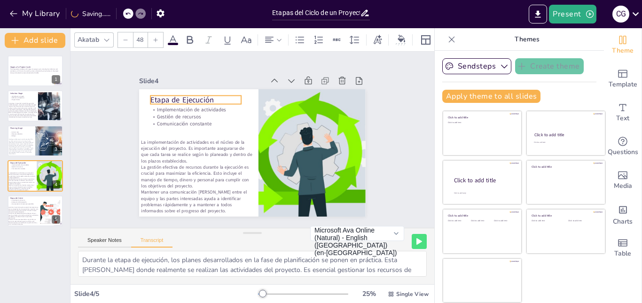
click at [189, 115] on div "Etapa de Ejecución Implementación de actividades Gestión de recursos Comunicaci…" at bounding box center [251, 153] width 238 height 151
click at [176, 100] on p "Etapa de Ejecución" at bounding box center [217, 80] width 89 height 39
click at [176, 100] on p "Etapa de Ejecución" at bounding box center [200, 94] width 91 height 12
click at [176, 99] on p "Etapa de Ejecución" at bounding box center [211, 84] width 91 height 30
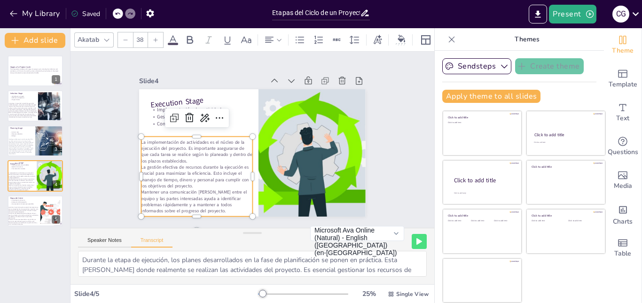
click at [202, 148] on p "La implementación de actividades es el núcleo de la ejecución del proyecto. Es …" at bounding box center [195, 134] width 113 height 58
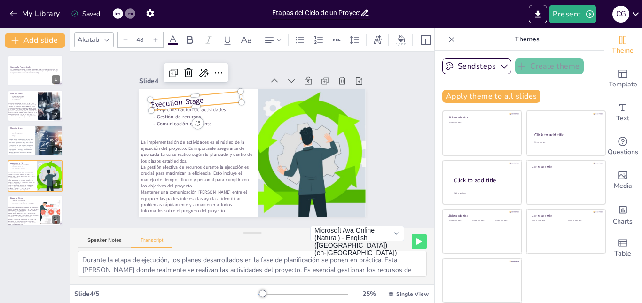
click at [196, 100] on p "Execution Stage" at bounding box center [211, 86] width 91 height 30
click at [189, 119] on div "Execution Stage Implementación de actividades Gestión de recursos Comunicación …" at bounding box center [246, 152] width 260 height 224
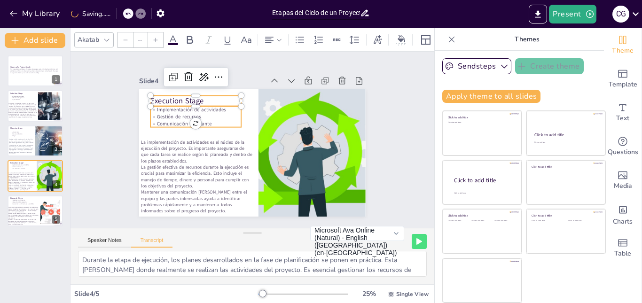
type input "32"
click at [168, 114] on p "Gestión de recursos" at bounding box center [202, 106] width 90 height 26
click at [203, 118] on p "Comunicación constante" at bounding box center [208, 101] width 86 height 43
click at [203, 118] on p "Comunicación constante" at bounding box center [200, 113] width 90 height 26
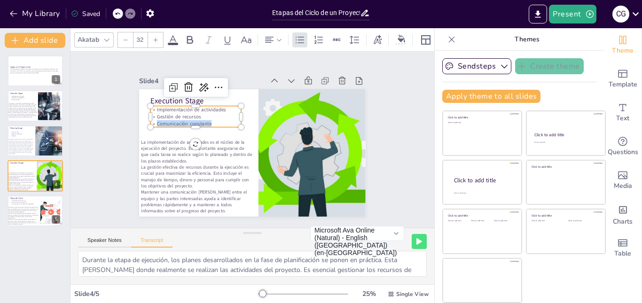
click at [203, 118] on p "Comunicación constante" at bounding box center [203, 107] width 88 height 35
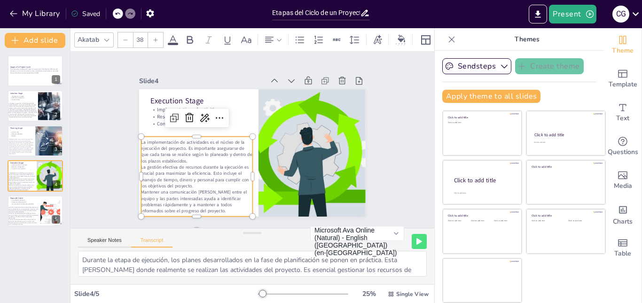
click at [161, 161] on p "La gestión efectiva de recursos durante la ejecución es crucial para maximizar …" at bounding box center [193, 170] width 113 height 37
click at [203, 178] on p "La gestión efectiva de recursos durante la ejecución es crucial para maximizar …" at bounding box center [191, 165] width 114 height 48
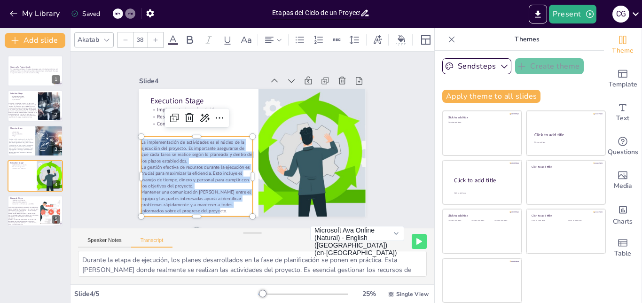
drag, startPoint x: 185, startPoint y: 210, endPoint x: 133, endPoint y: 130, distance: 95.5
click at [133, 130] on div "Execution Stage Implementation of activities Resource management Constant commu…" at bounding box center [248, 152] width 255 height 191
copy div "La implementación de actividades es el núcleo de la ejecución del proyecto. Es …"
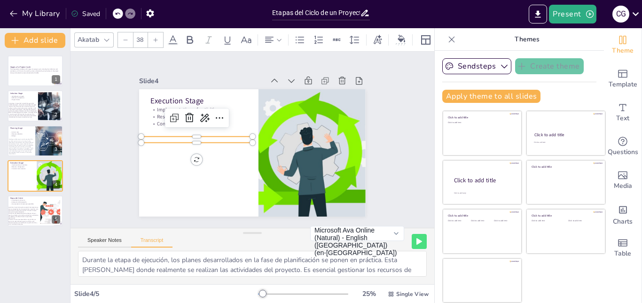
click at [164, 134] on p at bounding box center [200, 123] width 108 height 40
click at [164, 134] on p at bounding box center [198, 128] width 110 height 29
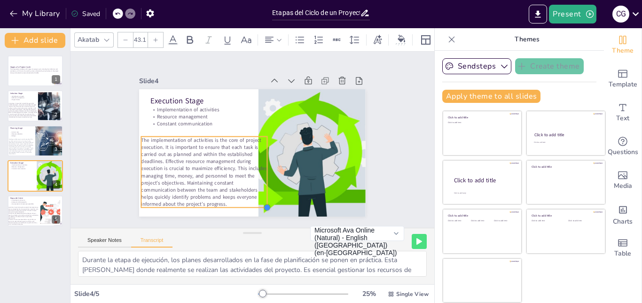
type input "43.4"
drag, startPoint x: 246, startPoint y: 198, endPoint x: 246, endPoint y: 206, distance: 9.0
click at [246, 206] on div "Execution Stage Implementation of activities Resource management Constant commu…" at bounding box center [251, 153] width 238 height 151
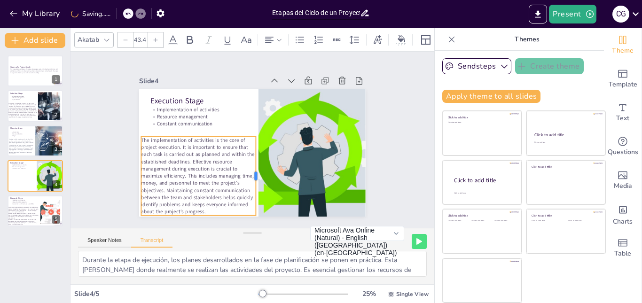
drag, startPoint x: 261, startPoint y: 167, endPoint x: 249, endPoint y: 166, distance: 12.2
click at [249, 166] on div at bounding box center [256, 176] width 16 height 79
click at [90, 136] on div "Slide 1 Stages of a Project Cycle This presentation addresses the stages of a p…" at bounding box center [252, 140] width 393 height 248
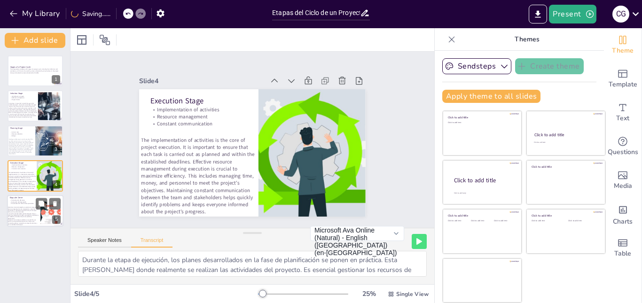
click at [25, 205] on div at bounding box center [35, 211] width 56 height 32
type textarea "La etapa de cierre es el final del ciclo de un proyecto y es tan importante com…"
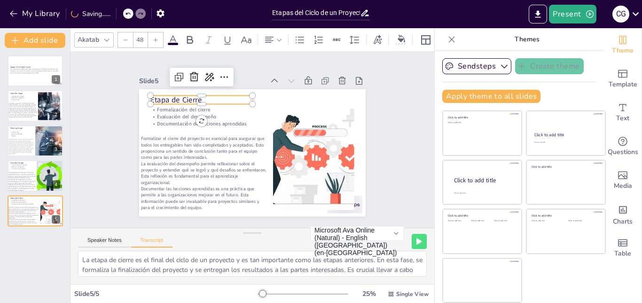
click at [182, 96] on p "Etapa de Cierre" at bounding box center [229, 80] width 94 height 60
click at [178, 96] on p "Etapa de Cierre" at bounding box center [206, 94] width 103 height 21
click at [178, 96] on p "Etapa de Cierre" at bounding box center [222, 82] width 97 height 51
copy p "Etapa de Cierre"
click at [170, 124] on div "Formalización del cierre Evaluación del desempeño Documentación de lecciones ap…" at bounding box center [250, 153] width 248 height 172
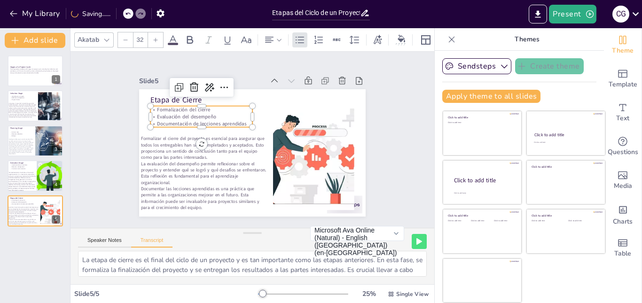
click at [239, 120] on p "Documentación de lecciones aprendidas" at bounding box center [206, 114] width 101 height 28
click at [239, 120] on p "Documentación de lecciones aprendidas" at bounding box center [208, 109] width 99 height 38
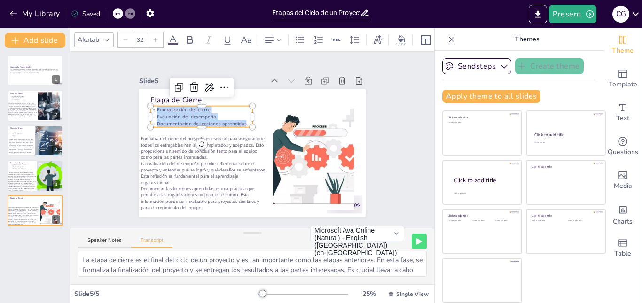
drag, startPoint x: 239, startPoint y: 120, endPoint x: 148, endPoint y: 107, distance: 91.7
click at [159, 107] on div "Formalización del cierre Evaluación del desempeño Documentación de lecciones ap…" at bounding box center [210, 102] width 103 height 52
copy div "Formalización del cierre Evaluación del desempeño Documentación de lecciones ap…"
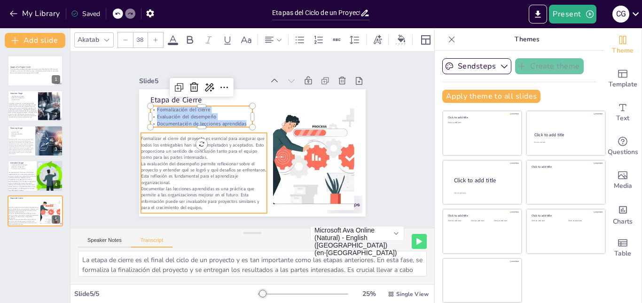
click at [153, 159] on p "La evaluación del desempeño permite reflexionar sobre el proyecto y entender qu…" at bounding box center [193, 144] width 121 height 85
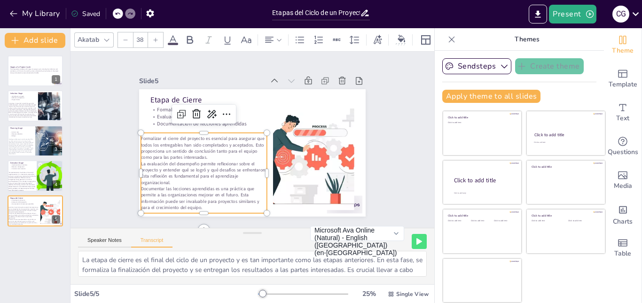
click at [199, 205] on p "Documentar las lecciones aprendidas es una práctica que permite a las organizac…" at bounding box center [188, 180] width 127 height 63
click at [199, 205] on p "Documentar las lecciones aprendidas es una práctica que permite a las organizac…" at bounding box center [184, 173] width 125 height 74
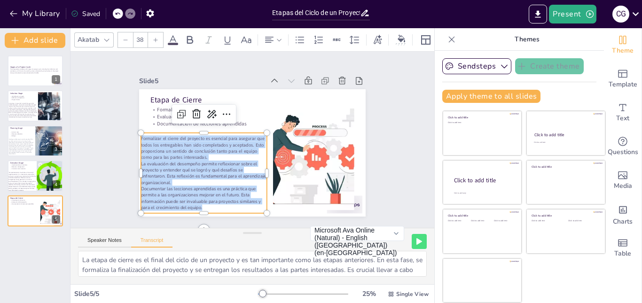
drag, startPoint x: 199, startPoint y: 205, endPoint x: 134, endPoint y: 132, distance: 97.9
click at [134, 132] on div "Etapa de Cierre Formalización del cierre Evaluación del desempeño Documentación…" at bounding box center [247, 152] width 259 height 209
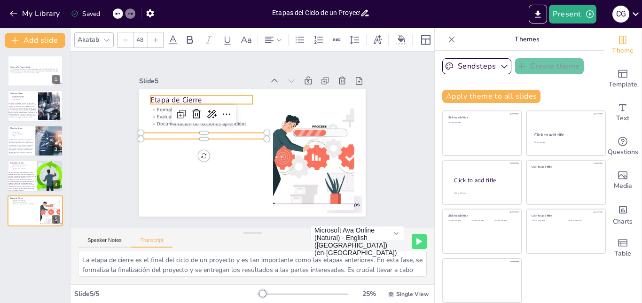
click at [176, 92] on div "Etapa de Cierre Formalización del cierre Evaluación del desempeño Documentación…" at bounding box center [246, 152] width 260 height 224
click at [176, 92] on div at bounding box center [212, 82] width 101 height 29
click at [176, 92] on div at bounding box center [218, 78] width 99 height 39
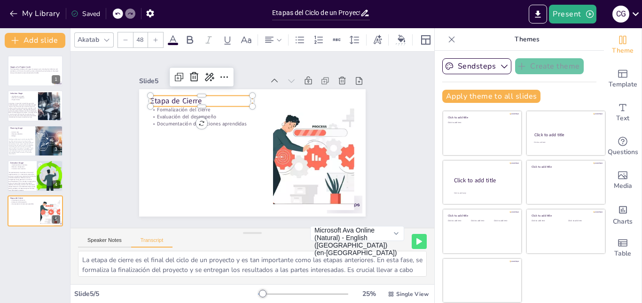
click at [242, 95] on p "Etapa de Cierre" at bounding box center [267, 77] width 51 height 97
click at [172, 95] on p "Etapa de Cierre" at bounding box center [216, 86] width 100 height 41
click at [172, 95] on p "Etapa de Cierre" at bounding box center [206, 95] width 103 height 21
type input "32"
click at [219, 111] on p "Evaluación del desempeño" at bounding box center [247, 84] width 57 height 92
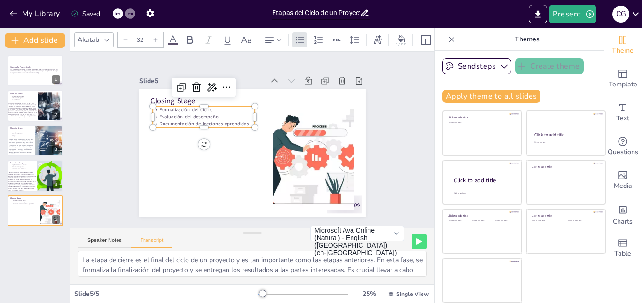
click at [220, 115] on p "Evaluación del desempeño" at bounding box center [209, 107] width 101 height 28
click at [220, 115] on p "Evaluación del desempeño" at bounding box center [217, 99] width 96 height 48
click at [208, 106] on p "Formalization of closure Performance evaluation Documentation of lessons learned" at bounding box center [213, 103] width 103 height 52
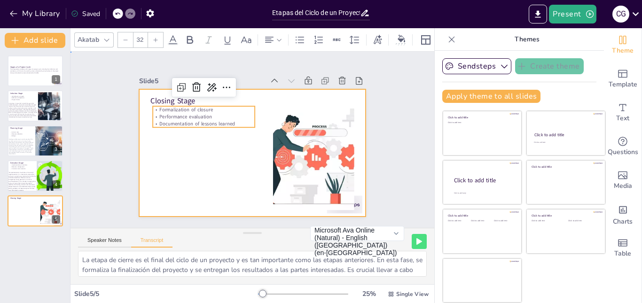
click at [167, 176] on div at bounding box center [248, 152] width 255 height 191
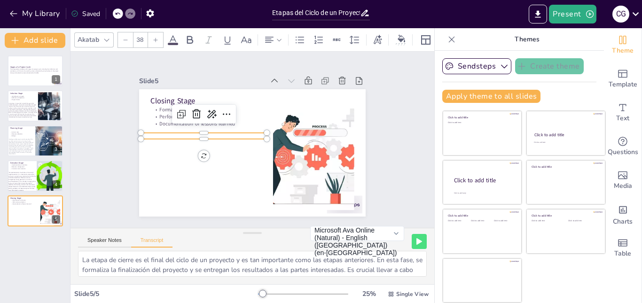
click at [191, 133] on p at bounding box center [208, 121] width 122 height 45
click at [191, 133] on p at bounding box center [205, 126] width 124 height 32
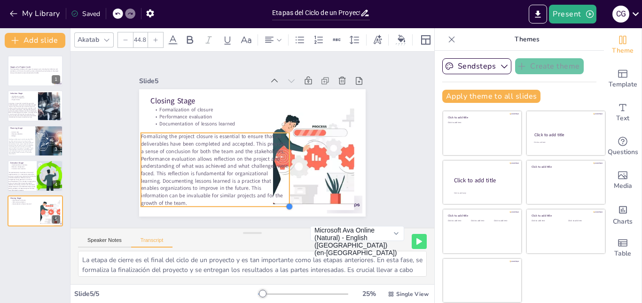
type input "45.1"
drag, startPoint x: 261, startPoint y: 195, endPoint x: 270, endPoint y: 206, distance: 15.1
click at [270, 206] on div "Closing Stage Formalization of closure Performance evaluation Documentation of …" at bounding box center [250, 153] width 248 height 172
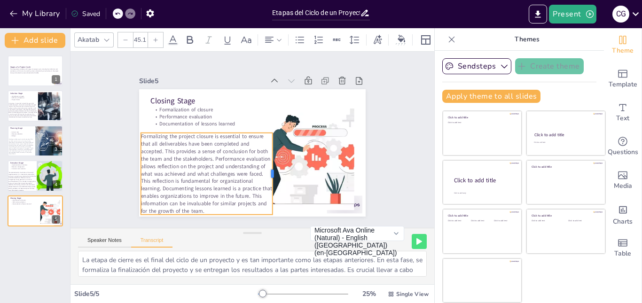
drag, startPoint x: 285, startPoint y: 170, endPoint x: 267, endPoint y: 167, distance: 18.0
click at [267, 167] on div at bounding box center [264, 180] width 32 height 80
click at [385, 148] on div "Slide 1 Stages of a Project Cycle This presentation addresses the stages of a p…" at bounding box center [252, 140] width 313 height 232
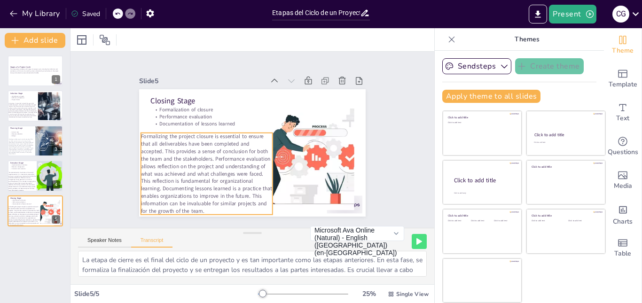
click at [229, 188] on p "Formalizing the project closure is essential to ensure that all deliverables ha…" at bounding box center [203, 168] width 139 height 95
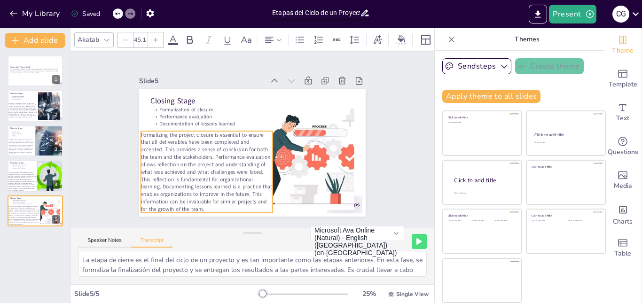
click at [19, 256] on div "Stages of a Project Cycle This presentation addresses the stages of a project c…" at bounding box center [35, 175] width 70 height 255
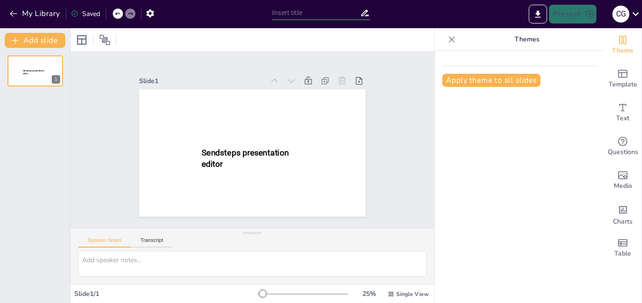
type input "Etapas del Ciclo de un Proyecto: Definición y Evaluación"
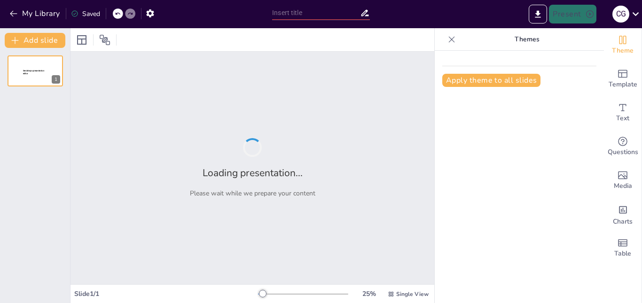
type input "Etapas del Ciclo de un Proyecto: Definición y Evaluación"
